Goal: Transaction & Acquisition: Purchase product/service

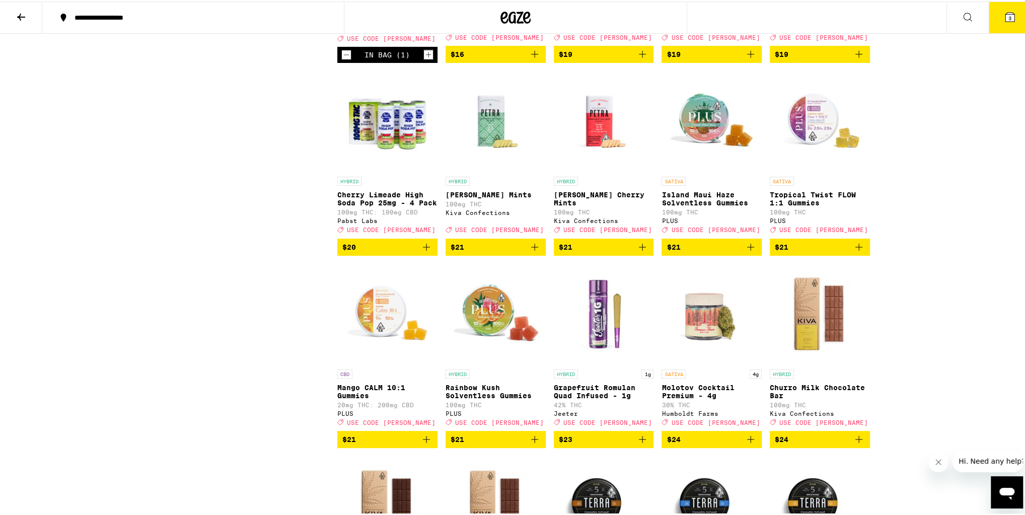
scroll to position [2456, 0]
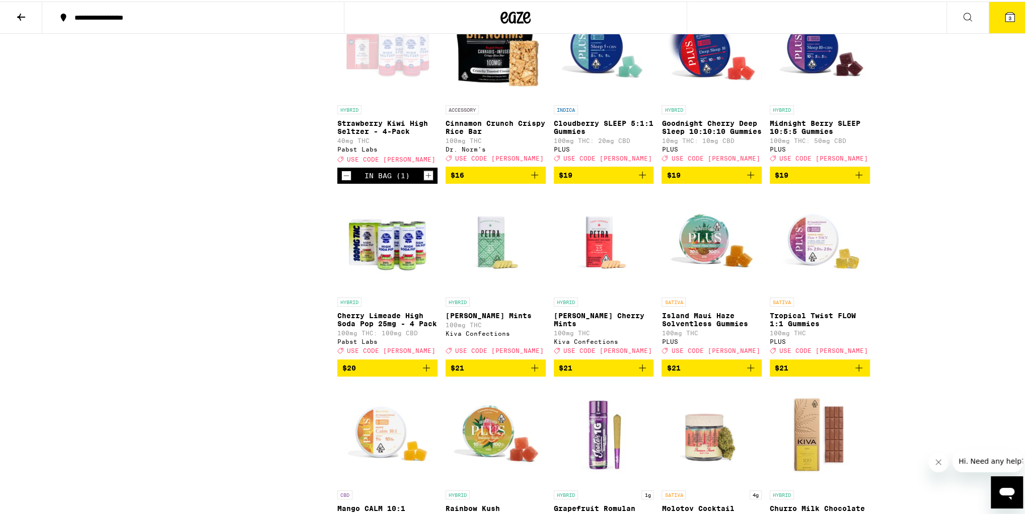
click at [369, 372] on span "$20" at bounding box center [387, 366] width 90 height 12
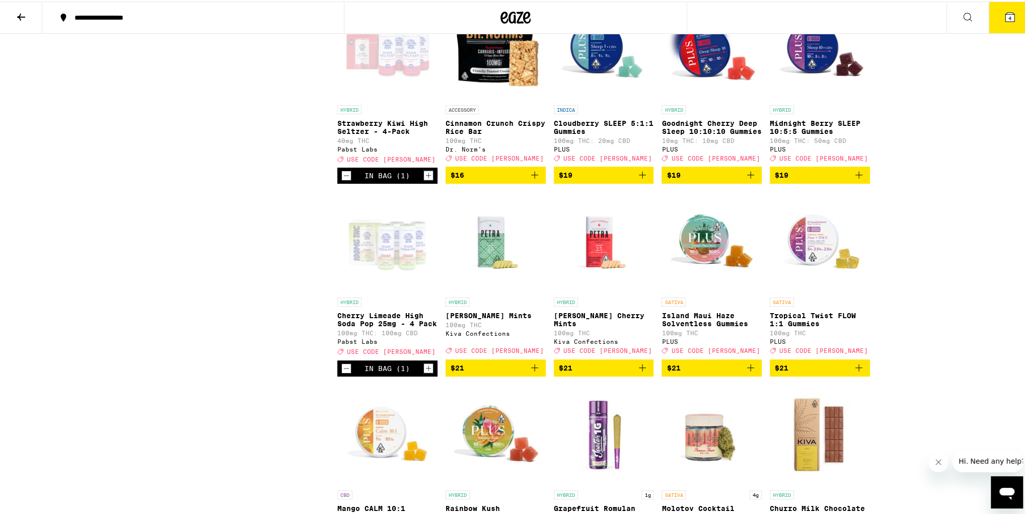
click at [1013, 15] on button "4" at bounding box center [1009, 16] width 42 height 31
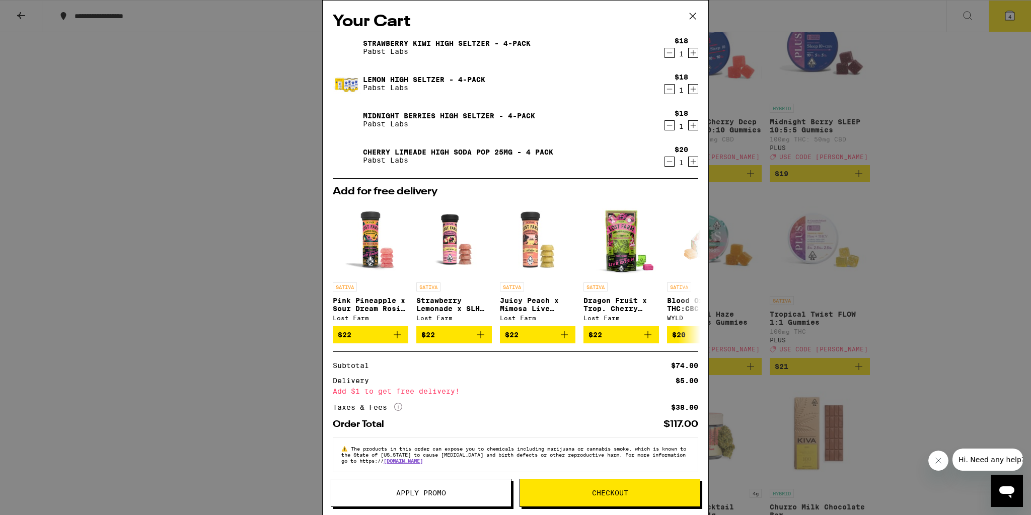
click at [696, 14] on icon at bounding box center [692, 16] width 15 height 15
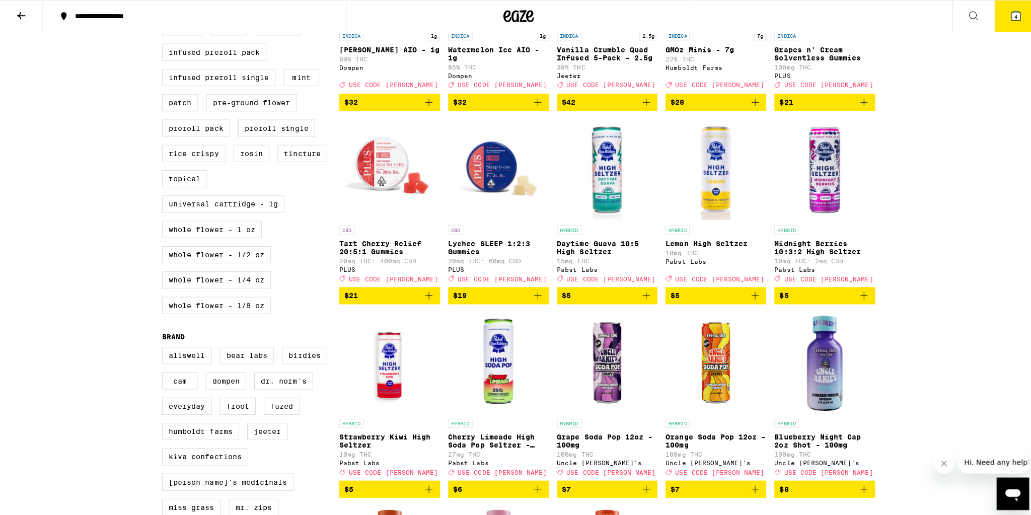
scroll to position [403, 0]
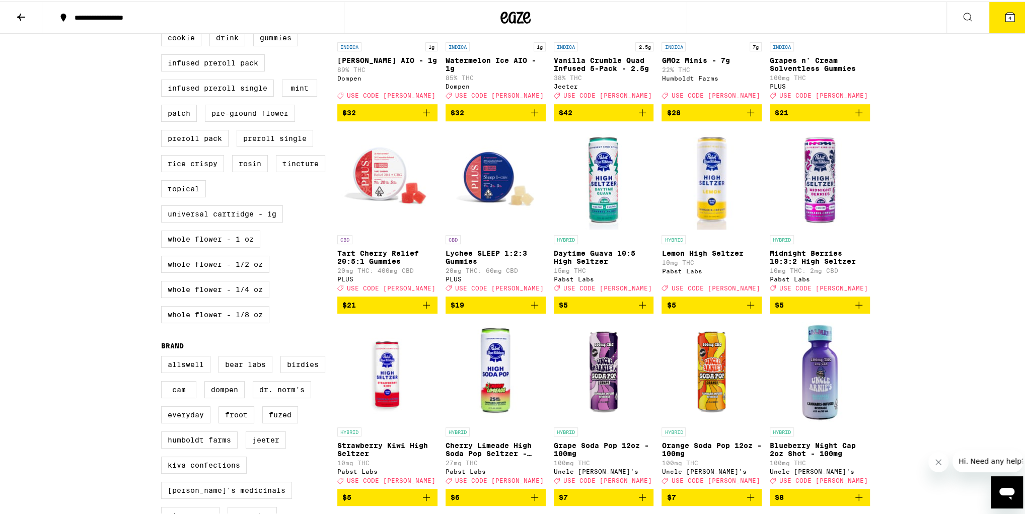
click at [801, 310] on span "$5" at bounding box center [820, 303] width 90 height 12
click at [996, 28] on button "5" at bounding box center [1009, 16] width 42 height 31
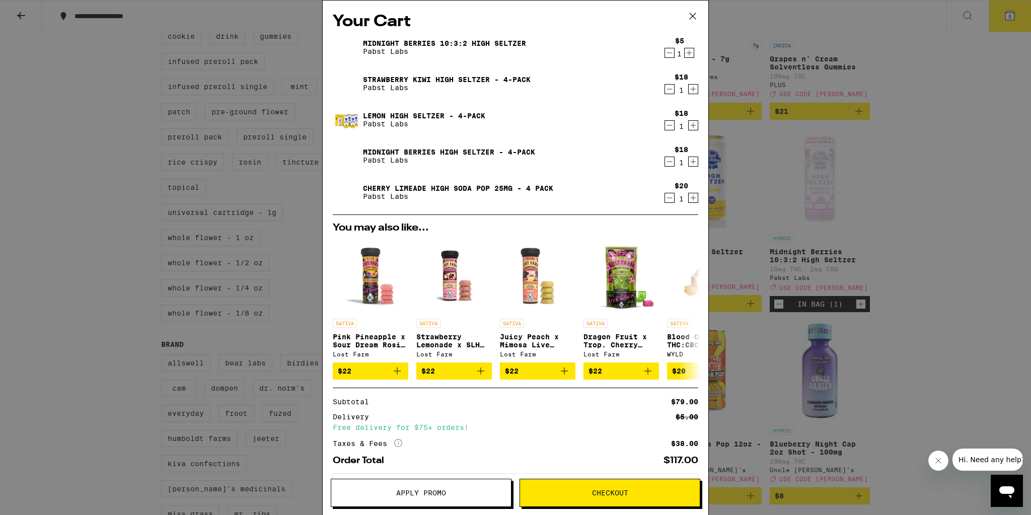
click at [459, 487] on button "Apply Promo" at bounding box center [421, 493] width 181 height 28
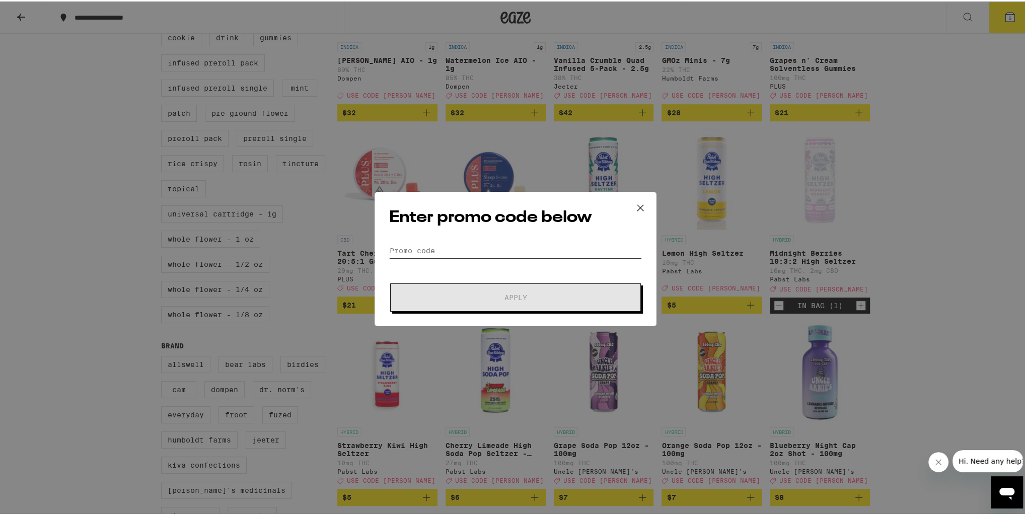
click at [476, 250] on input "Promo Code" at bounding box center [515, 249] width 253 height 15
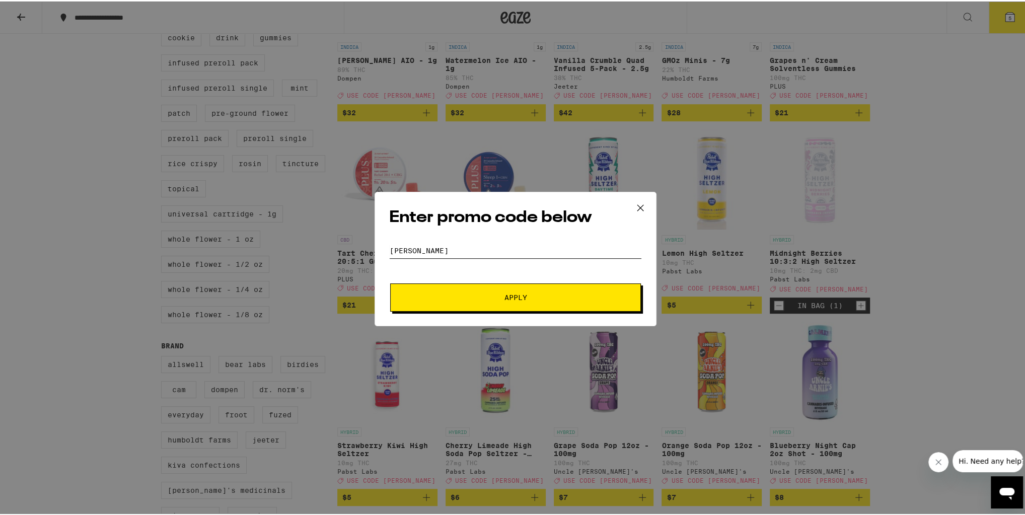
type input "[PERSON_NAME]"
click at [390, 282] on button "Apply" at bounding box center [515, 296] width 251 height 28
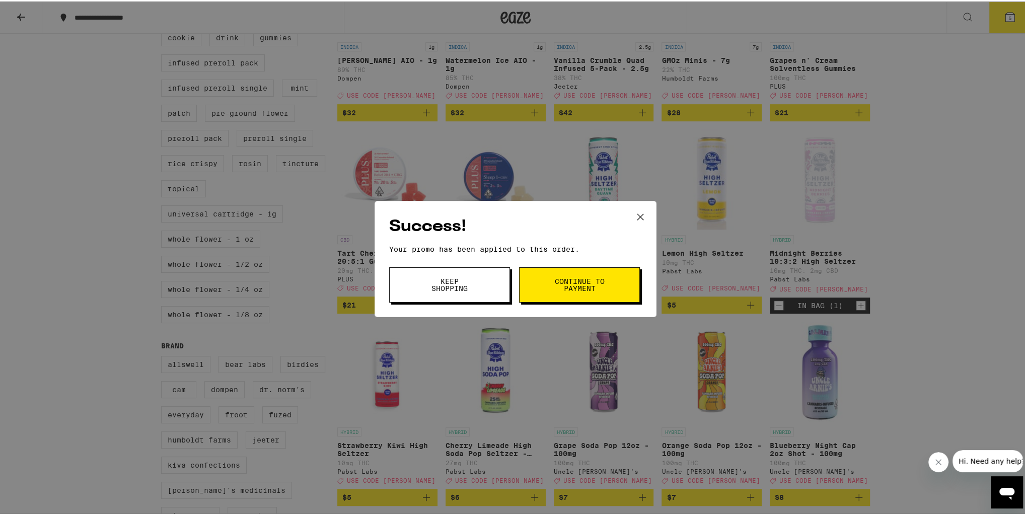
click at [486, 288] on button "Keep Shopping" at bounding box center [449, 283] width 121 height 35
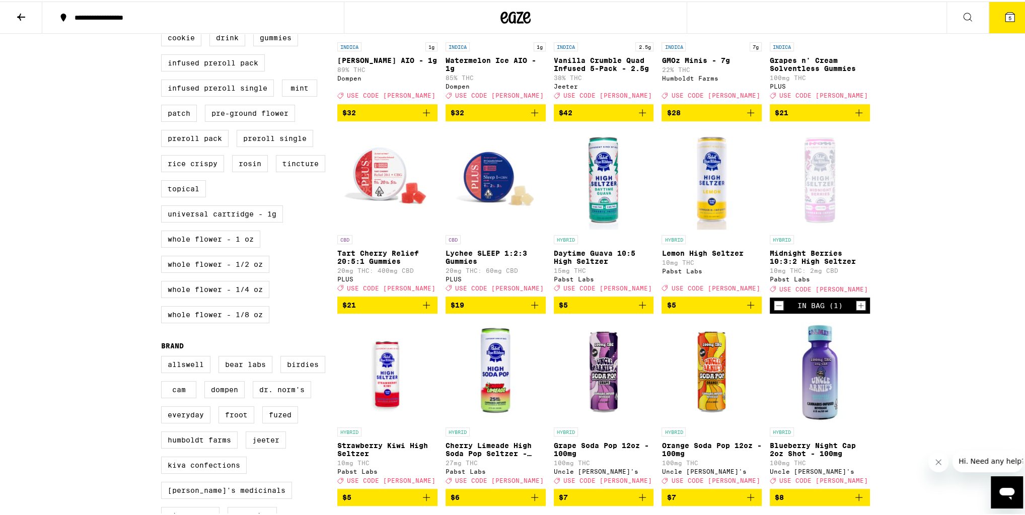
click at [1004, 21] on icon at bounding box center [1010, 16] width 12 height 12
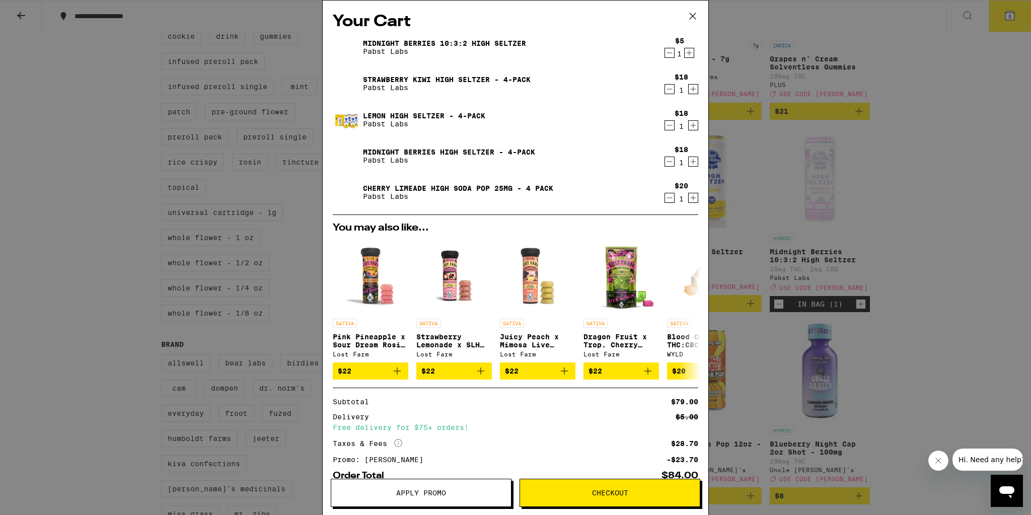
click at [695, 17] on icon at bounding box center [692, 16] width 15 height 15
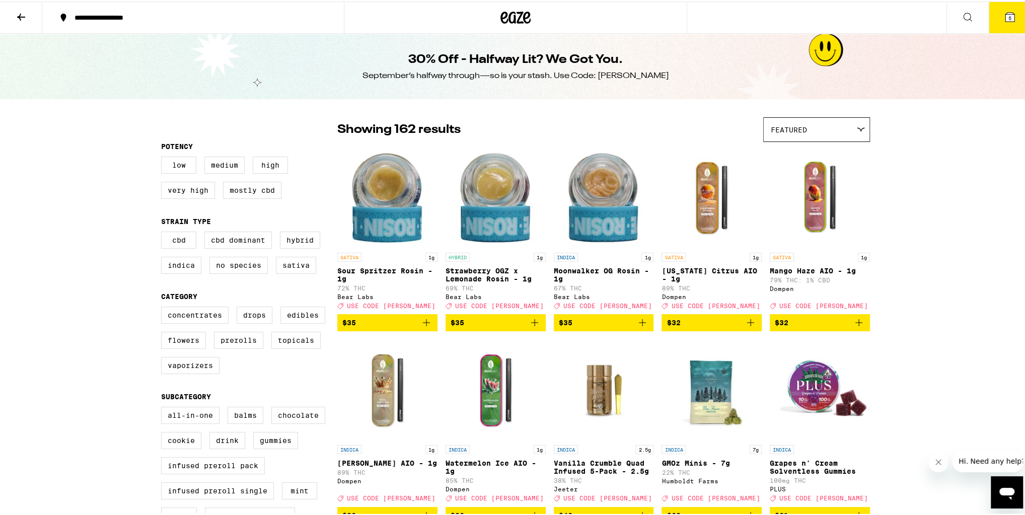
click at [1005, 16] on icon at bounding box center [1009, 15] width 9 height 9
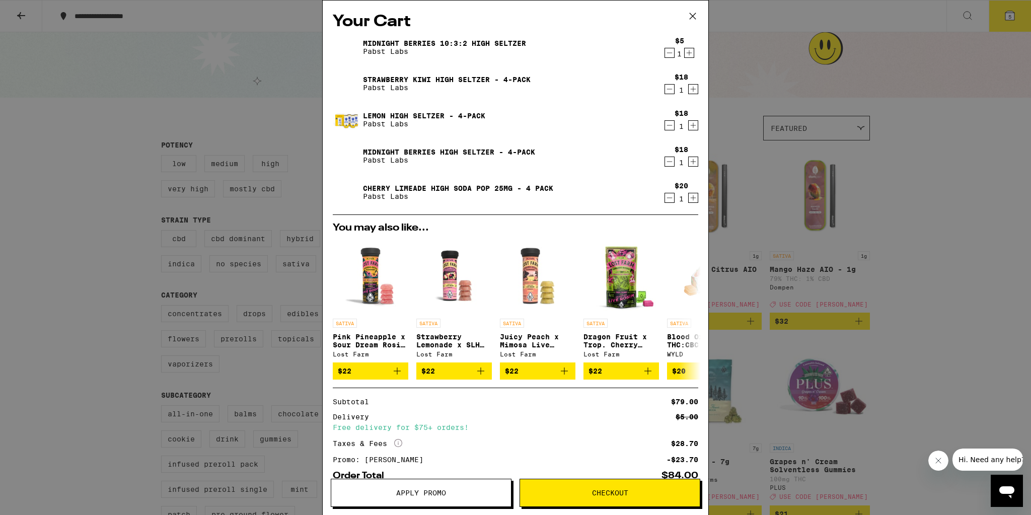
click at [693, 18] on icon at bounding box center [692, 16] width 15 height 15
